Goal: Task Accomplishment & Management: Manage account settings

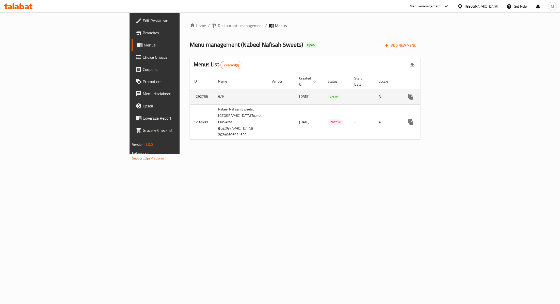
click at [454, 91] on link "enhanced table" at bounding box center [448, 97] width 12 height 12
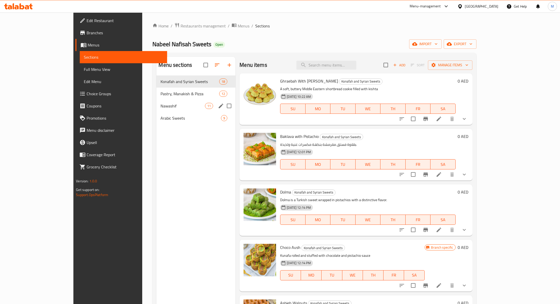
click at [157, 89] on div "Pastry, Manakish & Pizza 12" at bounding box center [196, 94] width 79 height 12
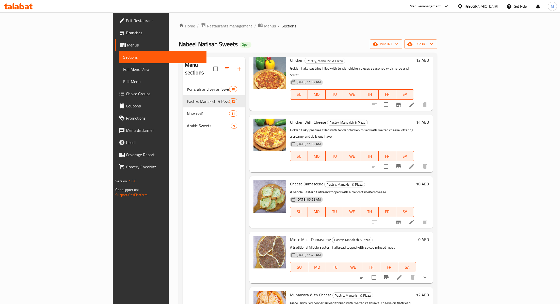
scroll to position [172, 0]
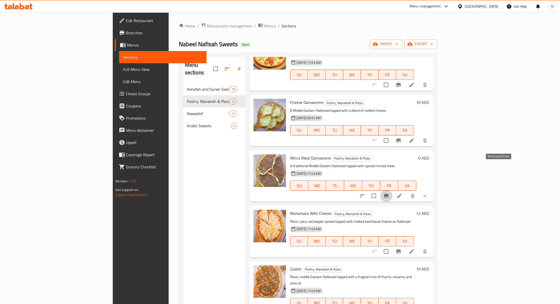
click at [390, 193] on icon "Branch-specific-item" at bounding box center [386, 196] width 6 height 6
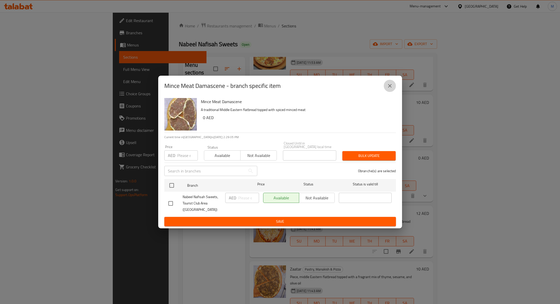
click at [389, 83] on icon "close" at bounding box center [390, 86] width 6 height 6
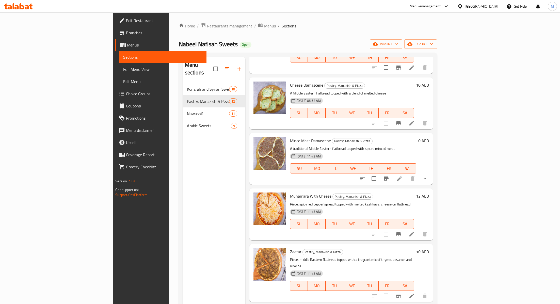
scroll to position [189, 0]
click at [402, 177] on icon at bounding box center [399, 179] width 5 height 5
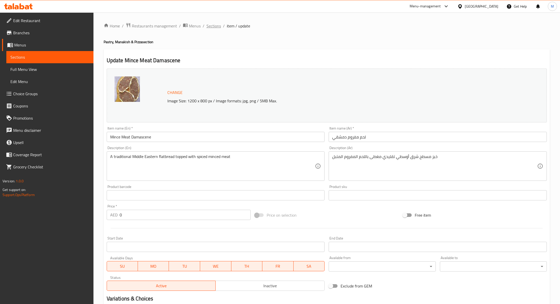
click at [211, 25] on span "Sections" at bounding box center [214, 26] width 14 height 6
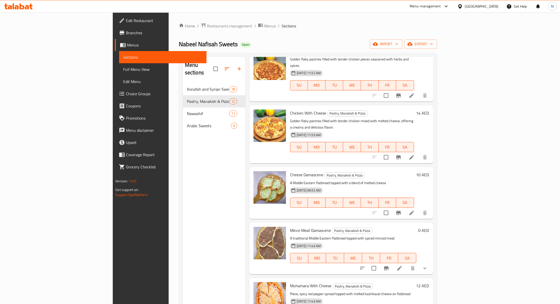
scroll to position [102, 0]
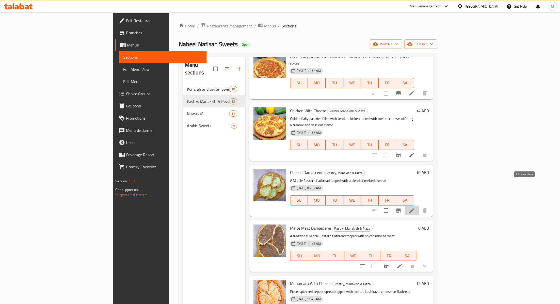
click at [415, 208] on icon at bounding box center [412, 211] width 6 height 6
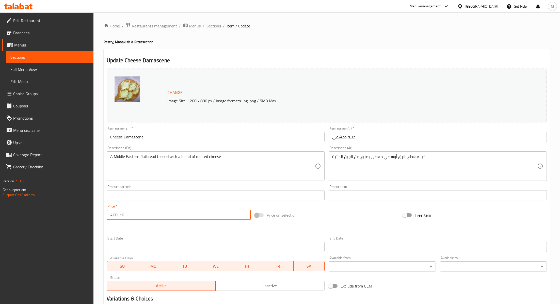
click at [139, 215] on input "10" at bounding box center [185, 215] width 131 height 10
type input "12"
click at [160, 229] on div at bounding box center [327, 228] width 444 height 12
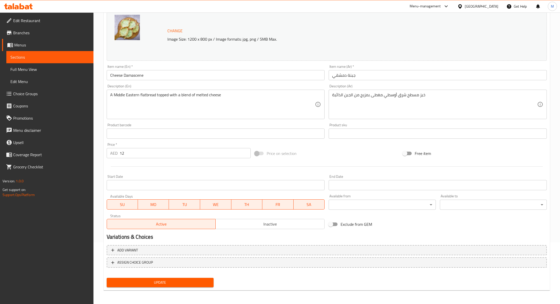
click at [156, 281] on span "Update" at bounding box center [160, 283] width 99 height 6
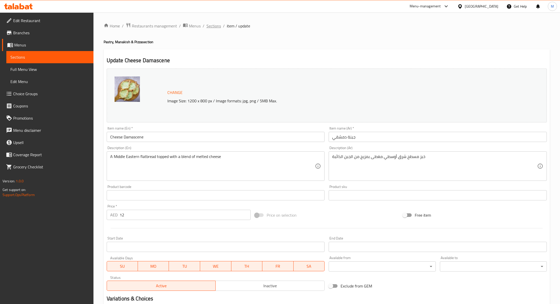
click at [219, 25] on span "Sections" at bounding box center [214, 26] width 14 height 6
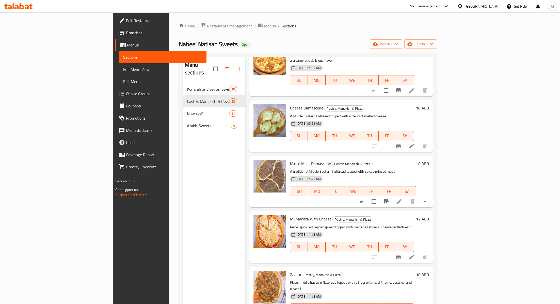
scroll to position [117, 0]
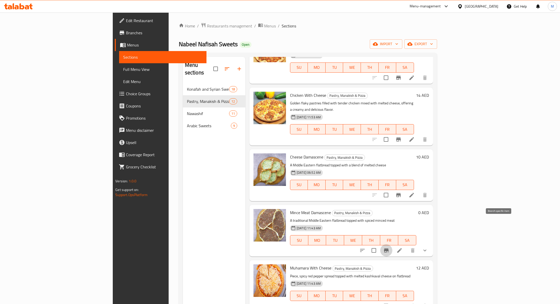
click at [393, 244] on button "Branch-specific-item" at bounding box center [386, 250] width 12 height 12
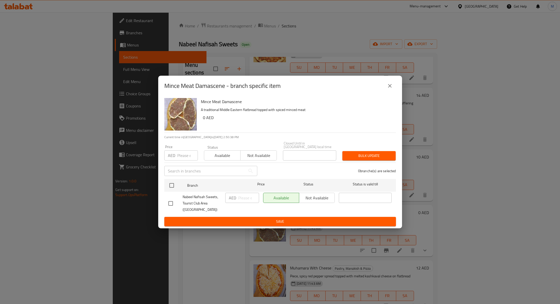
click at [173, 202] on input "checkbox" at bounding box center [170, 203] width 11 height 11
checkbox input "true"
click at [243, 200] on input "number" at bounding box center [248, 198] width 21 height 10
click at [391, 88] on icon "close" at bounding box center [390, 86] width 6 height 6
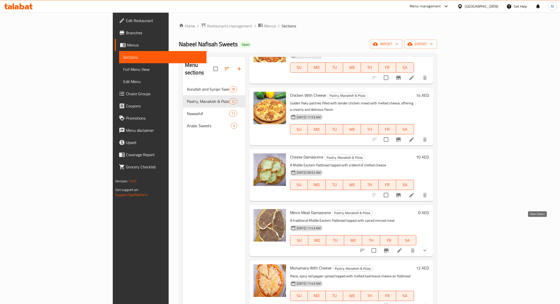
click at [428, 248] on icon "show more" at bounding box center [425, 251] width 6 height 6
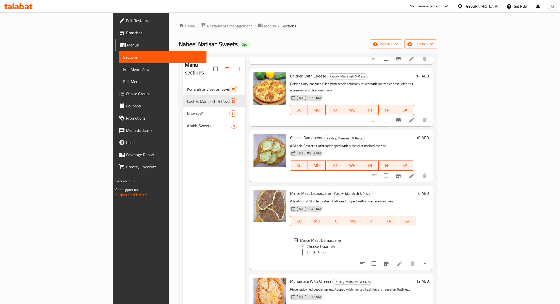
scroll to position [146, 0]
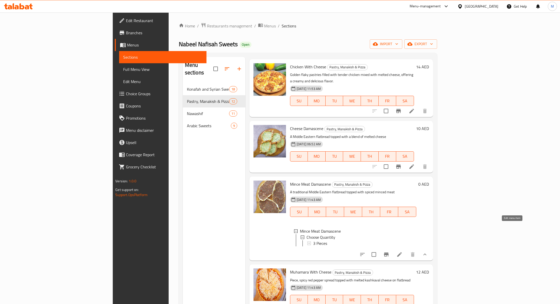
click at [403, 252] on icon at bounding box center [400, 255] width 6 height 6
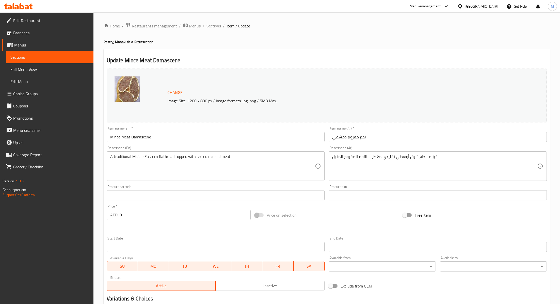
click at [214, 28] on span "Sections" at bounding box center [214, 26] width 14 height 6
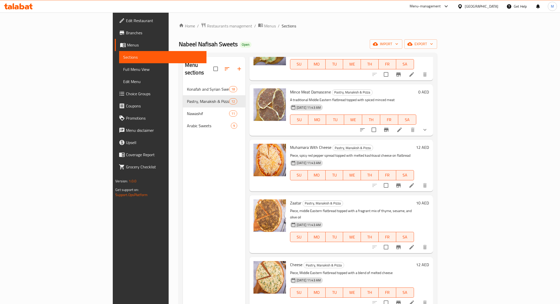
scroll to position [231, 0]
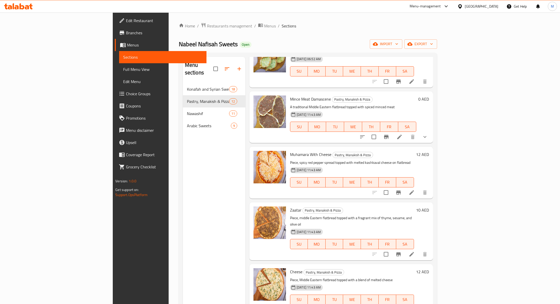
click at [407, 132] on li at bounding box center [400, 136] width 14 height 9
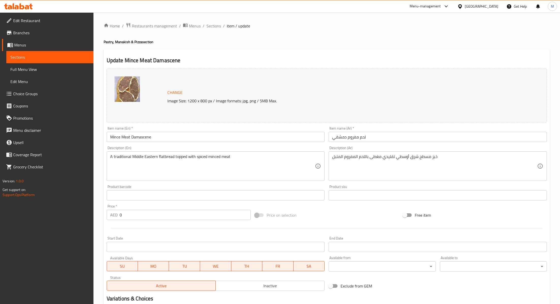
click at [167, 137] on input "Mince Meat Damascene" at bounding box center [216, 137] width 218 height 10
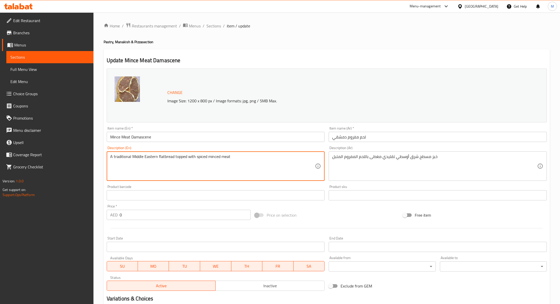
click at [352, 140] on input "لحم مفروم دمشقي" at bounding box center [438, 137] width 218 height 10
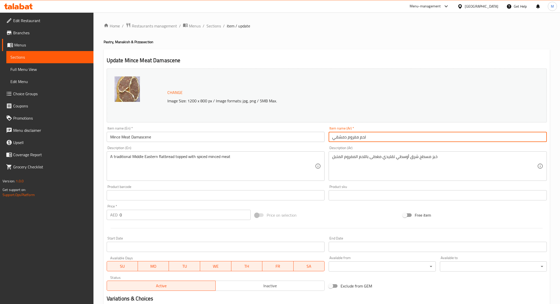
paste input "A traditional Middle Eastern flatbread topped with spiced minced meat"
type input "لحم مفروم دمشقي"
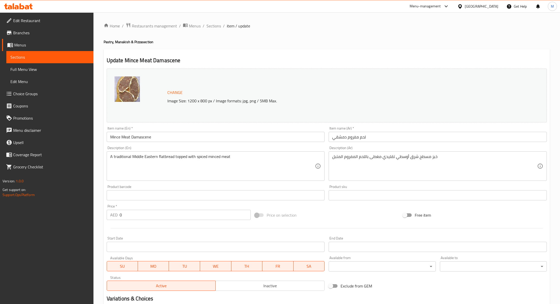
click at [363, 153] on div "خبز مسطح شرق أوسطي تقليدي مغطى باللحم المفروم المتبل Description (Ar)" at bounding box center [438, 165] width 218 height 29
click at [217, 29] on span "Sections" at bounding box center [214, 26] width 14 height 6
